Goal: Task Accomplishment & Management: Use online tool/utility

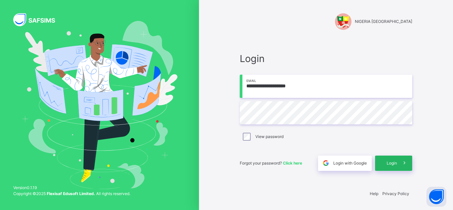
click at [399, 159] on span at bounding box center [404, 162] width 15 height 15
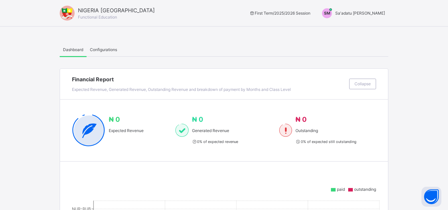
click at [366, 13] on span "Sa'adatu [PERSON_NAME]" at bounding box center [360, 13] width 50 height 5
click at [366, 28] on span "Switch to Admin View" at bounding box center [360, 29] width 50 height 9
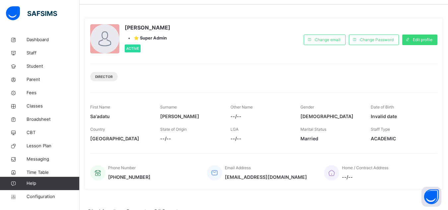
scroll to position [33, 0]
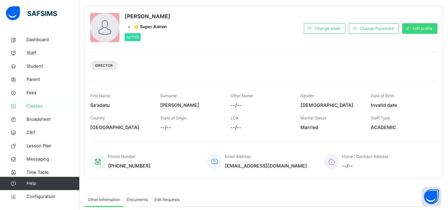
click at [30, 106] on span "Classes" at bounding box center [53, 106] width 53 height 7
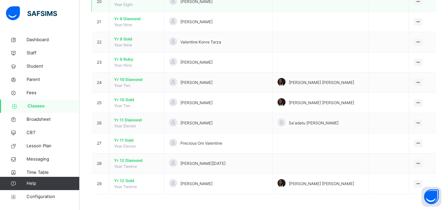
scroll to position [472, 0]
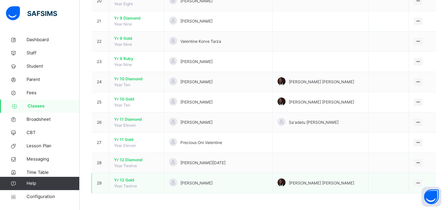
click at [130, 181] on span "Yr 12 Gold" at bounding box center [136, 180] width 45 height 6
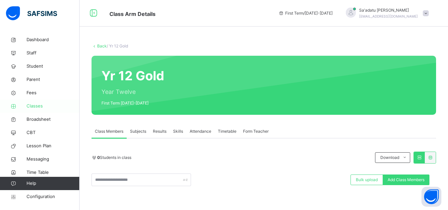
click at [40, 108] on span "Classes" at bounding box center [53, 106] width 53 height 7
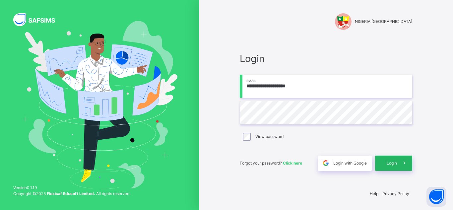
click at [392, 163] on span "Login" at bounding box center [392, 163] width 10 height 6
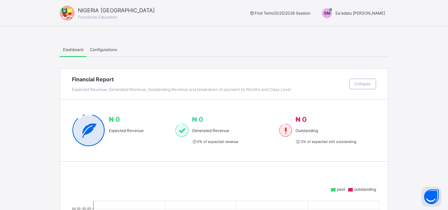
click at [357, 15] on span "Sa'adatu [PERSON_NAME]" at bounding box center [360, 13] width 50 height 5
click at [358, 29] on span "Switch to Admin View" at bounding box center [360, 29] width 50 height 9
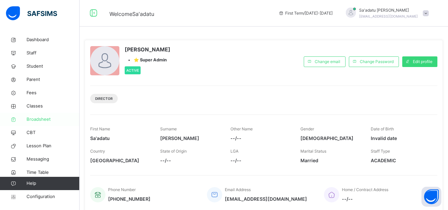
click at [38, 118] on span "Broadsheet" at bounding box center [53, 119] width 53 height 7
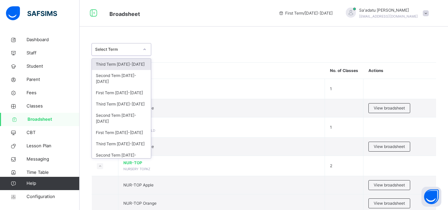
click at [130, 52] on div "Select Term" at bounding box center [117, 49] width 44 height 6
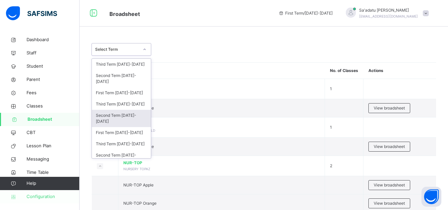
click at [41, 194] on span "Configuration" at bounding box center [53, 196] width 53 height 7
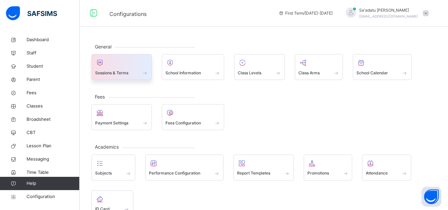
click at [113, 66] on div at bounding box center [121, 63] width 53 height 10
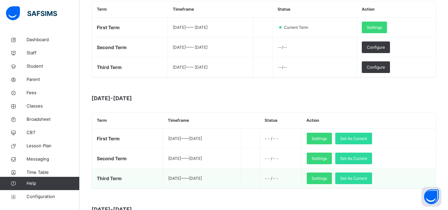
scroll to position [133, 0]
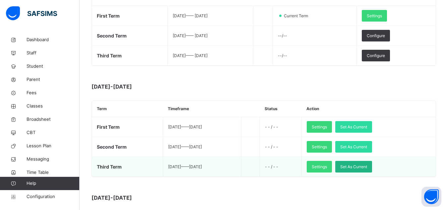
click at [367, 167] on span "Set As Current" at bounding box center [353, 167] width 27 height 6
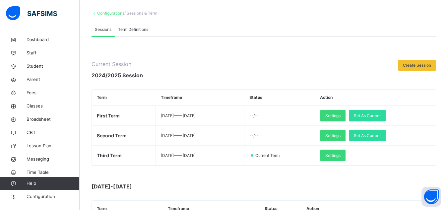
scroll to position [33, 0]
click at [39, 117] on span "Broadsheet" at bounding box center [53, 119] width 53 height 7
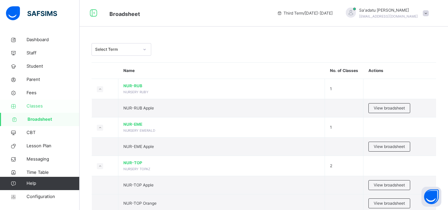
click at [35, 108] on span "Classes" at bounding box center [53, 106] width 53 height 7
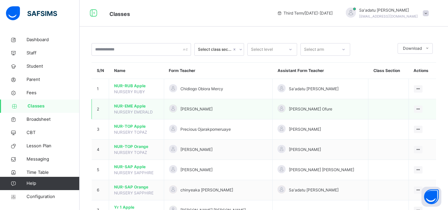
click at [131, 107] on span "NUR-EME Apple" at bounding box center [136, 106] width 45 height 6
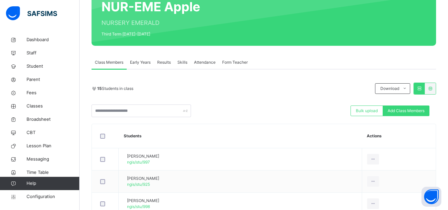
scroll to position [66, 0]
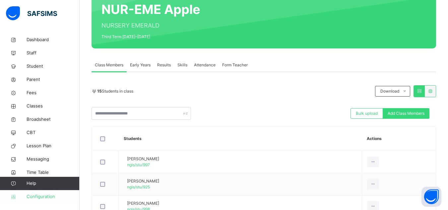
click at [50, 195] on span "Configuration" at bounding box center [53, 196] width 53 height 7
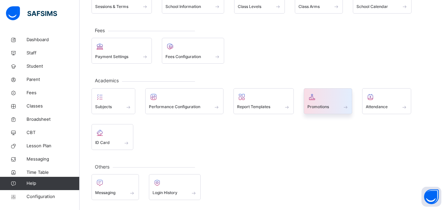
click at [323, 104] on span "Promotions" at bounding box center [318, 107] width 22 height 6
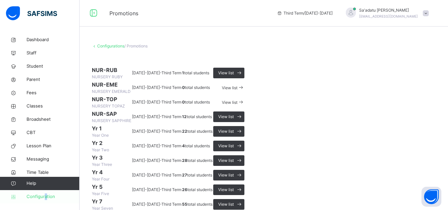
click at [46, 195] on span "Configuration" at bounding box center [53, 196] width 53 height 7
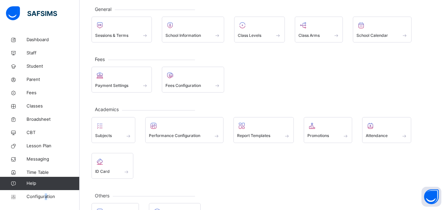
scroll to position [66, 0]
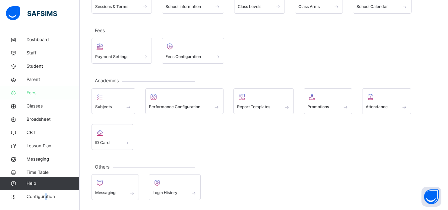
click at [28, 92] on span "Fees" at bounding box center [53, 93] width 53 height 7
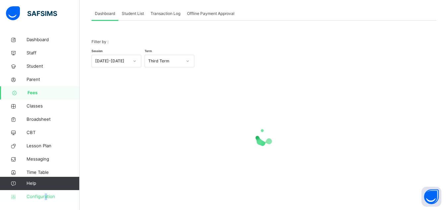
scroll to position [66, 0]
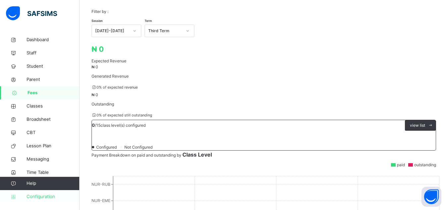
click at [48, 196] on span "Configuration" at bounding box center [53, 196] width 53 height 7
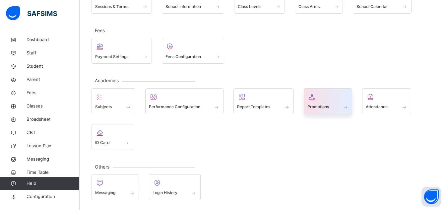
click at [331, 100] on div at bounding box center [327, 97] width 41 height 10
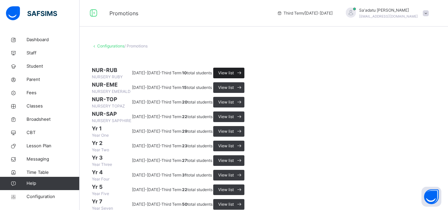
click at [234, 76] on span "View list" at bounding box center [226, 73] width 16 height 6
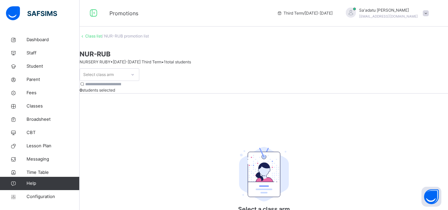
click at [186, 115] on div "Select class arm 0 students selected Select a class arm Select a class arm from…" at bounding box center [264, 159] width 368 height 182
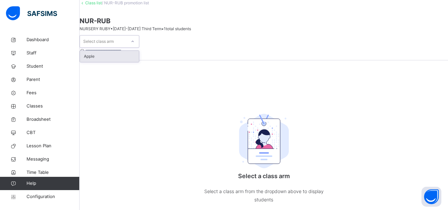
click at [126, 47] on div "Select class arm" at bounding box center [103, 41] width 46 height 10
click at [127, 62] on div "Apple" at bounding box center [109, 56] width 59 height 11
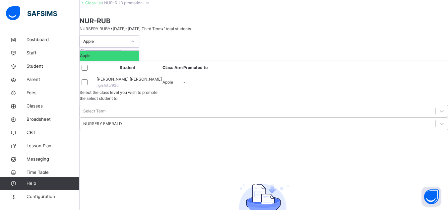
click at [135, 45] on icon at bounding box center [133, 41] width 4 height 7
click at [133, 61] on div "Apple" at bounding box center [109, 56] width 59 height 10
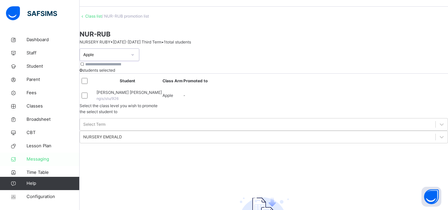
scroll to position [0, 0]
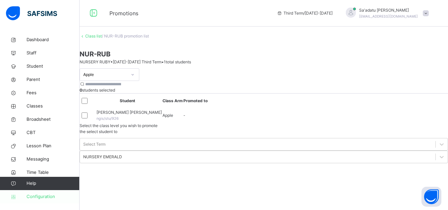
click at [36, 196] on span "Configuration" at bounding box center [53, 196] width 53 height 7
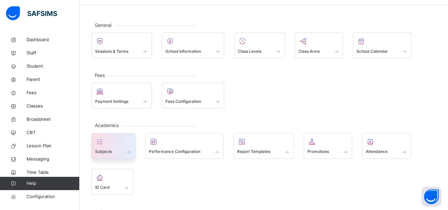
scroll to position [33, 0]
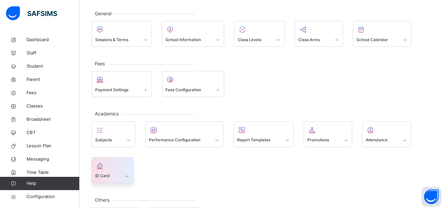
click at [94, 176] on div "ID Card" at bounding box center [112, 170] width 42 height 26
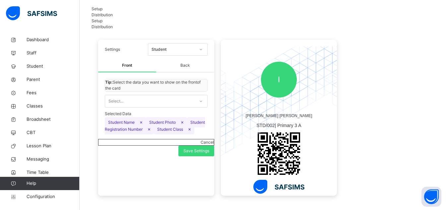
scroll to position [65, 0]
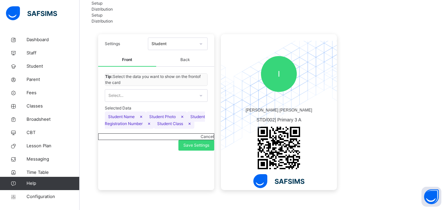
click at [133, 122] on span "Student Name ×" at bounding box center [125, 116] width 41 height 10
click at [145, 94] on div "Select..." at bounding box center [150, 95] width 90 height 10
click at [176, 41] on div "Student" at bounding box center [173, 44] width 44 height 6
click at [177, 53] on div "Student" at bounding box center [177, 58] width 59 height 10
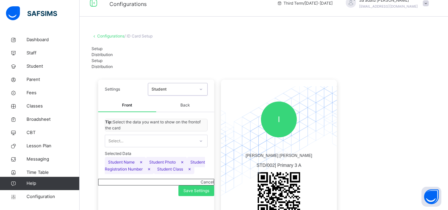
scroll to position [0, 0]
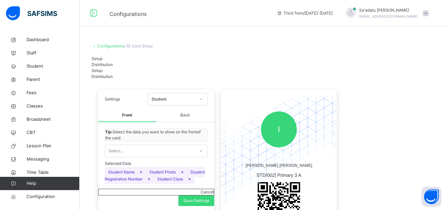
click at [113, 65] on span "Distribution" at bounding box center [101, 64] width 21 height 5
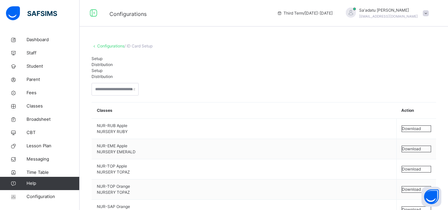
click at [102, 61] on span "Setup" at bounding box center [96, 58] width 11 height 5
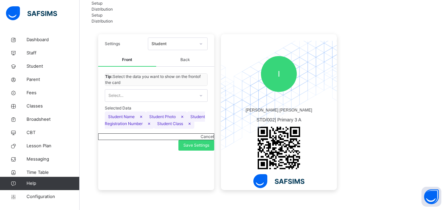
scroll to position [65, 0]
click at [194, 39] on div "Student" at bounding box center [171, 44] width 46 height 10
click at [170, 53] on div "Student" at bounding box center [177, 58] width 59 height 10
click at [343, 3] on div "Setup Distribution Setup Distribution Settings Student Front Back Tip: Select t…" at bounding box center [263, 100] width 344 height 200
click at [39, 195] on span "Configuration" at bounding box center [53, 196] width 53 height 7
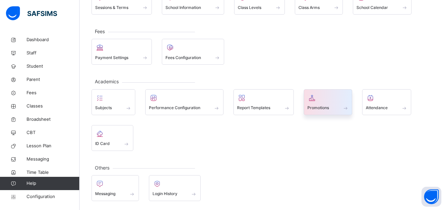
click at [322, 100] on div at bounding box center [327, 98] width 41 height 10
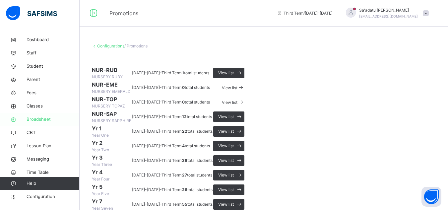
click at [38, 120] on span "Broadsheet" at bounding box center [53, 119] width 53 height 7
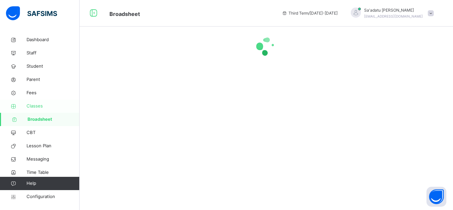
click at [36, 107] on span "Classes" at bounding box center [53, 106] width 53 height 7
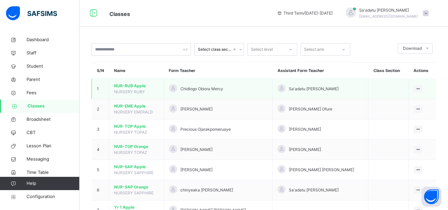
click at [128, 85] on span "NUR-RUB Apple" at bounding box center [136, 86] width 45 height 6
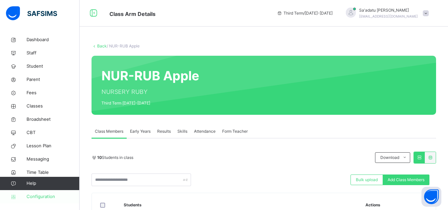
click at [36, 197] on span "Configuration" at bounding box center [53, 196] width 53 height 7
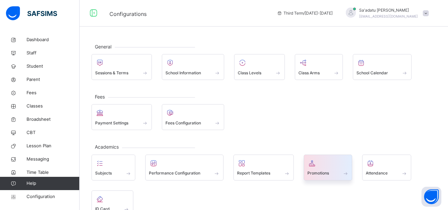
click at [321, 169] on span at bounding box center [327, 169] width 41 height 2
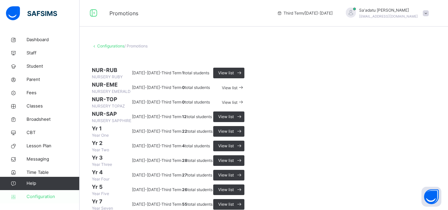
click at [47, 200] on span "Configuration" at bounding box center [53, 196] width 53 height 7
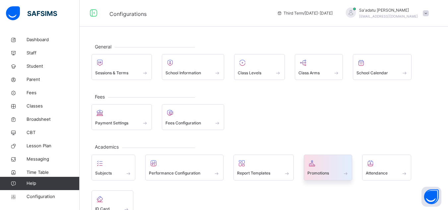
click at [314, 174] on span "Promotions" at bounding box center [318, 173] width 22 height 6
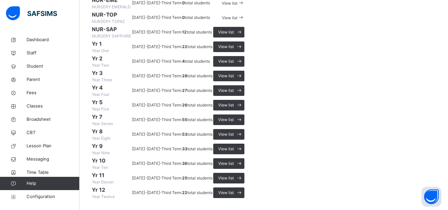
scroll to position [22, 0]
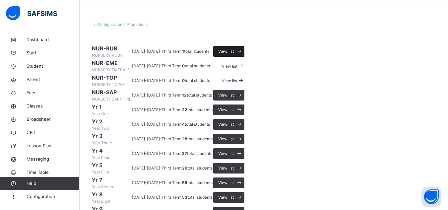
click at [234, 54] on span "View list" at bounding box center [226, 51] width 16 height 6
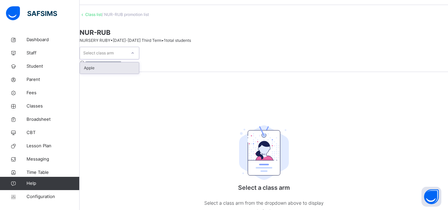
click at [111, 59] on div "Select class arm" at bounding box center [98, 53] width 30 height 13
click at [114, 74] on div "Apple" at bounding box center [109, 67] width 59 height 11
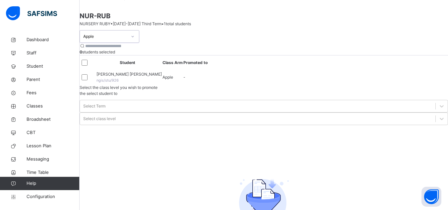
scroll to position [53, 0]
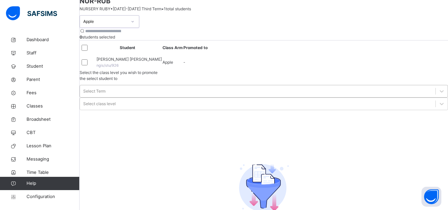
click at [105, 88] on div "Select Term" at bounding box center [94, 91] width 22 height 6
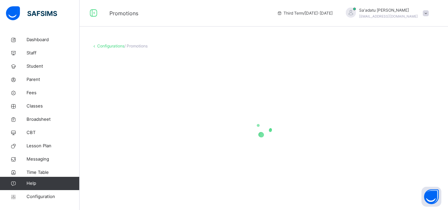
scroll to position [18, 0]
click at [47, 197] on span "Configuration" at bounding box center [53, 196] width 53 height 7
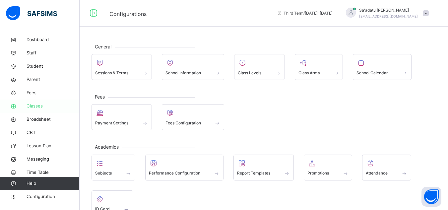
click at [36, 107] on span "Classes" at bounding box center [53, 106] width 53 height 7
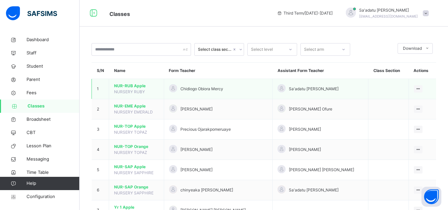
click at [139, 85] on span "NUR-RUB Apple" at bounding box center [136, 86] width 45 height 6
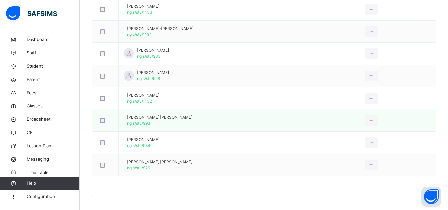
scroll to position [266, 0]
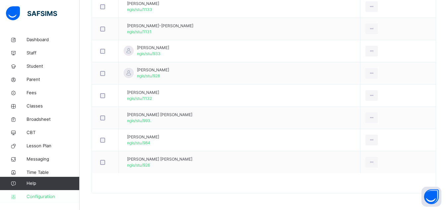
click at [35, 195] on span "Configuration" at bounding box center [53, 196] width 53 height 7
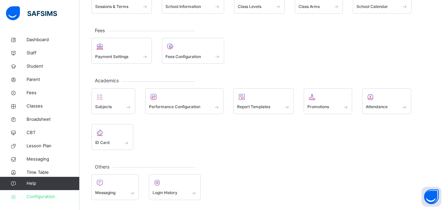
scroll to position [66, 0]
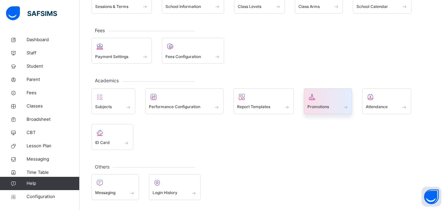
click at [318, 98] on div at bounding box center [327, 97] width 41 height 10
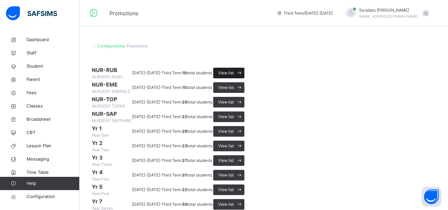
click at [234, 76] on span "View list" at bounding box center [226, 73] width 16 height 6
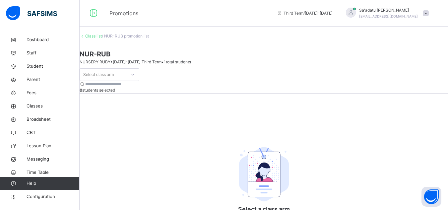
click at [125, 81] on input "search" at bounding box center [105, 84] width 40 height 6
click at [111, 68] on div "Select class arm" at bounding box center [98, 74] width 30 height 13
click at [118, 84] on div "Apple" at bounding box center [109, 89] width 59 height 11
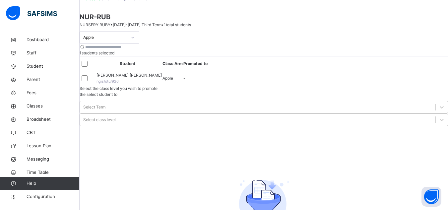
scroll to position [53, 0]
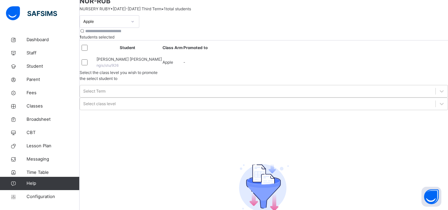
click at [125, 34] on input "search" at bounding box center [105, 31] width 40 height 6
drag, startPoint x: 160, startPoint y: 48, endPoint x: 183, endPoint y: 48, distance: 22.9
click at [125, 34] on input "search" at bounding box center [105, 31] width 40 height 6
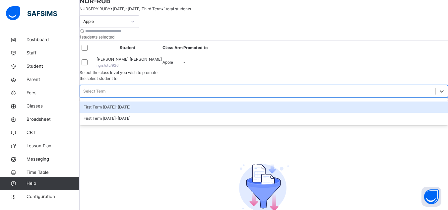
click at [105, 88] on div "Select Term" at bounding box center [94, 91] width 22 height 6
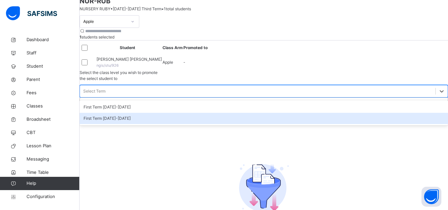
click at [350, 113] on div "First Term [DATE]-[DATE]" at bounding box center [264, 118] width 368 height 11
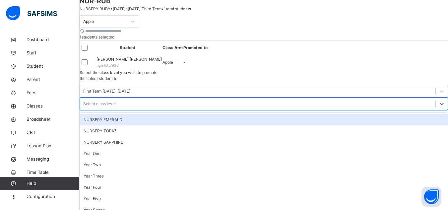
click at [116, 101] on div "Select class level" at bounding box center [99, 104] width 32 height 6
click at [398, 114] on div "NURSERY EMERALD" at bounding box center [264, 119] width 368 height 11
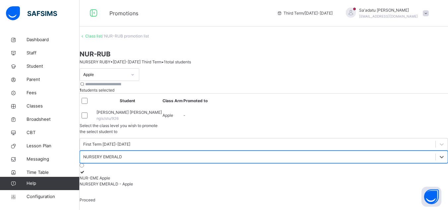
scroll to position [34, 0]
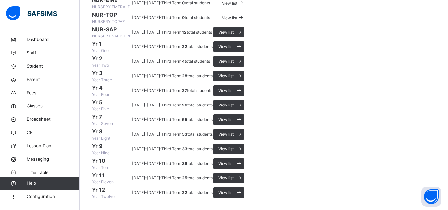
scroll to position [353, 0]
click at [234, 190] on span "View list" at bounding box center [226, 193] width 16 height 6
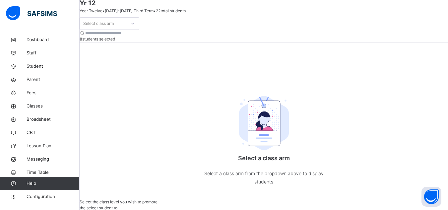
scroll to position [39, 0]
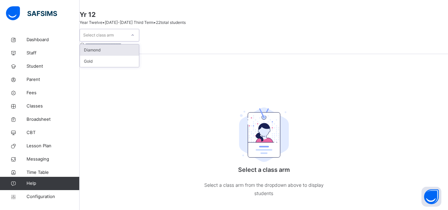
click at [126, 40] on div "Select class arm" at bounding box center [103, 35] width 46 height 10
click at [123, 56] on div "Diamond" at bounding box center [109, 49] width 59 height 11
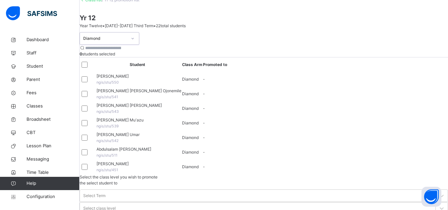
scroll to position [36, 0]
click at [105, 193] on div "Select Term" at bounding box center [94, 196] width 22 height 6
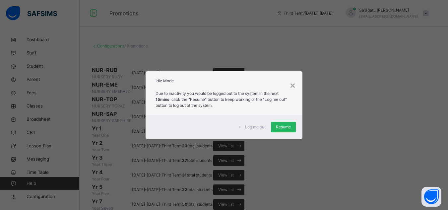
click at [281, 127] on span "Resume" at bounding box center [283, 127] width 15 height 6
